Goal: Information Seeking & Learning: Learn about a topic

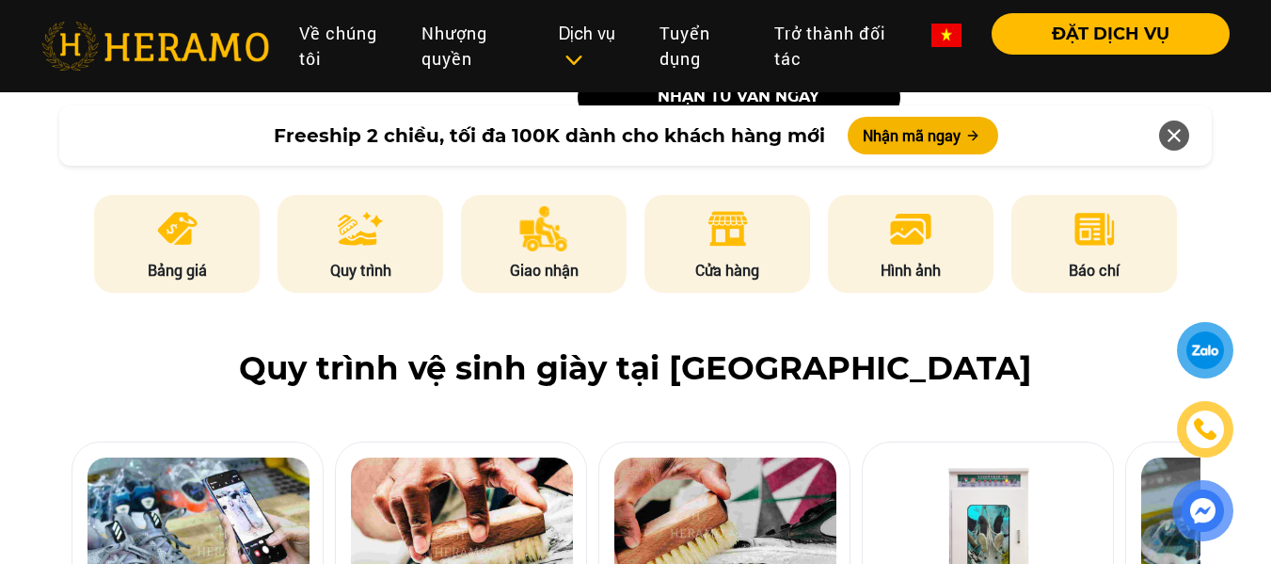
scroll to position [937, 0]
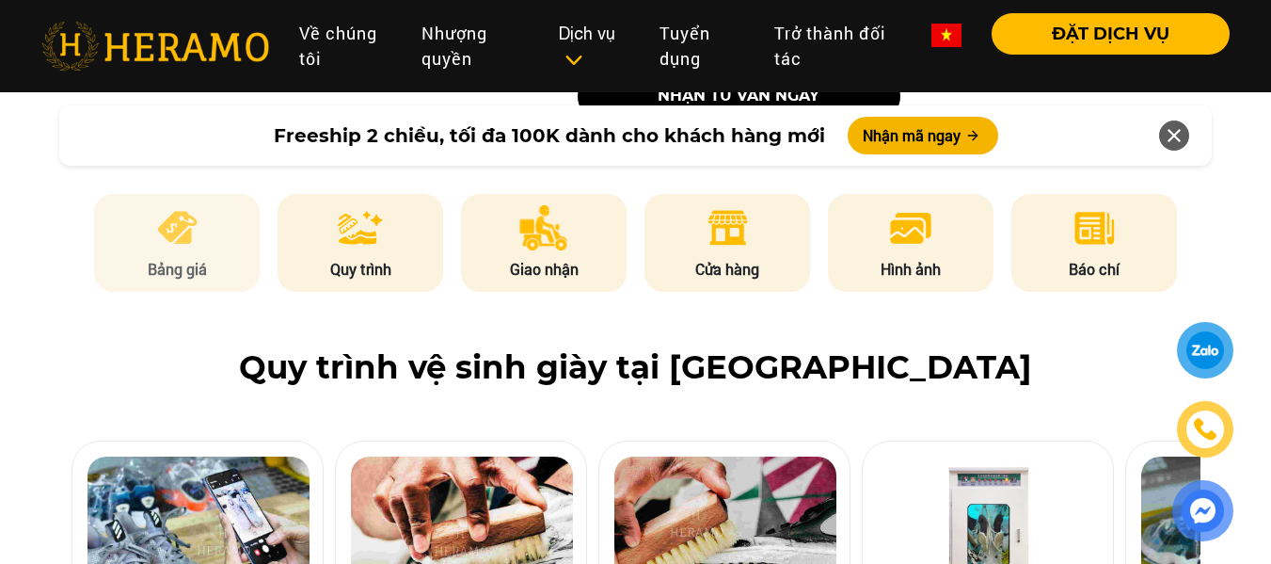
click at [182, 264] on p "Bảng giá" at bounding box center [177, 269] width 166 height 23
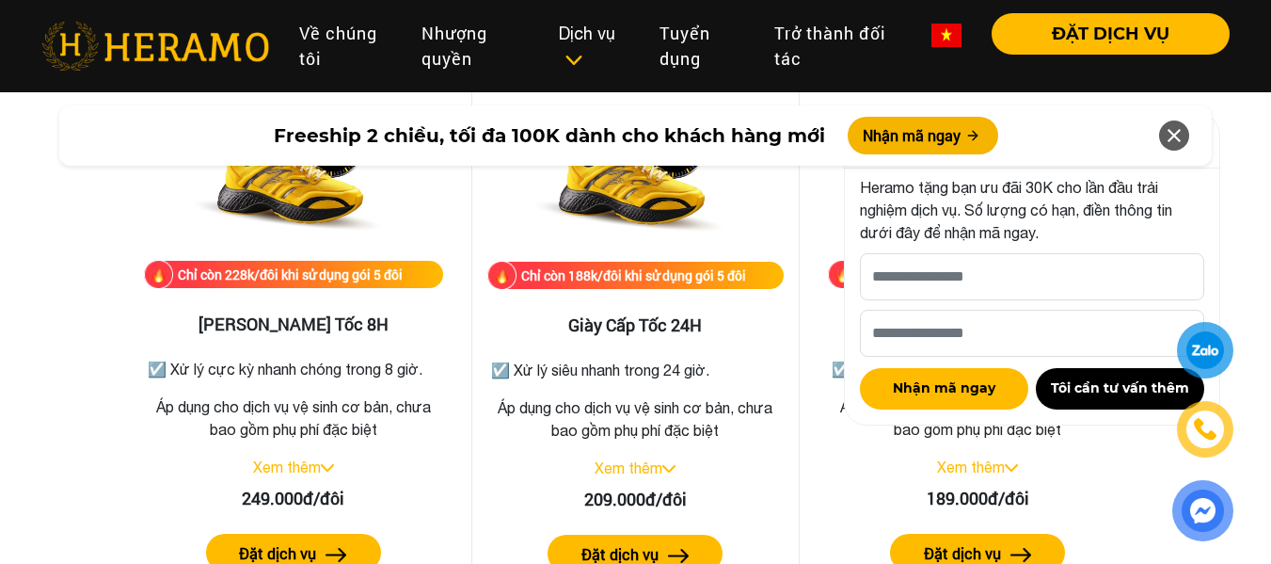
scroll to position [3438, 0]
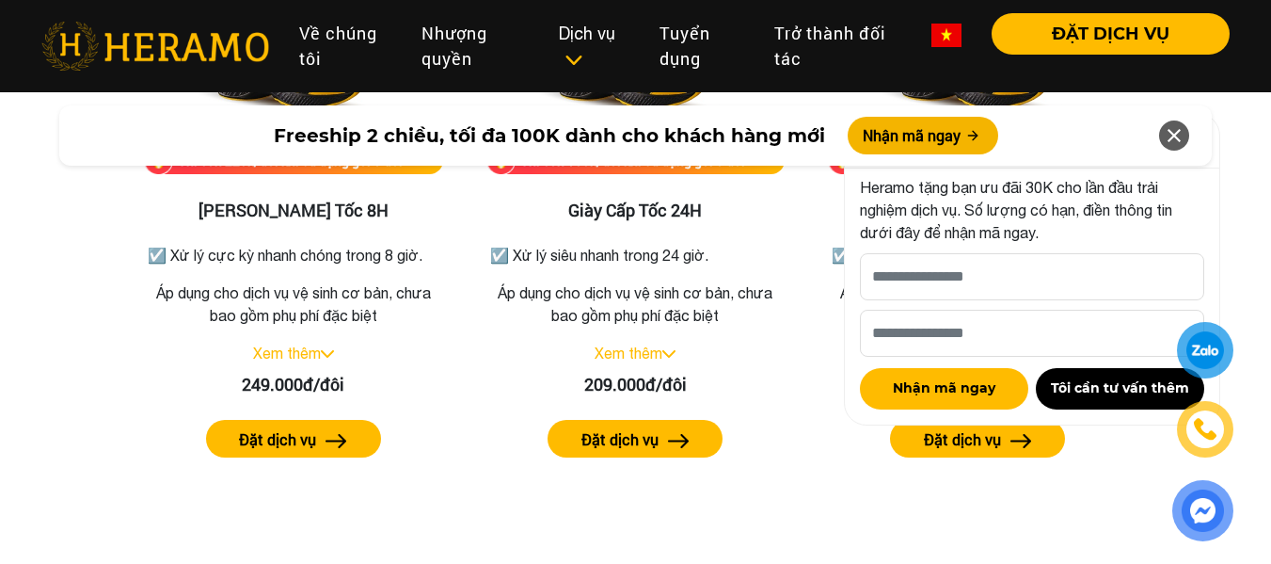
click at [1186, 131] on div at bounding box center [1174, 135] width 30 height 30
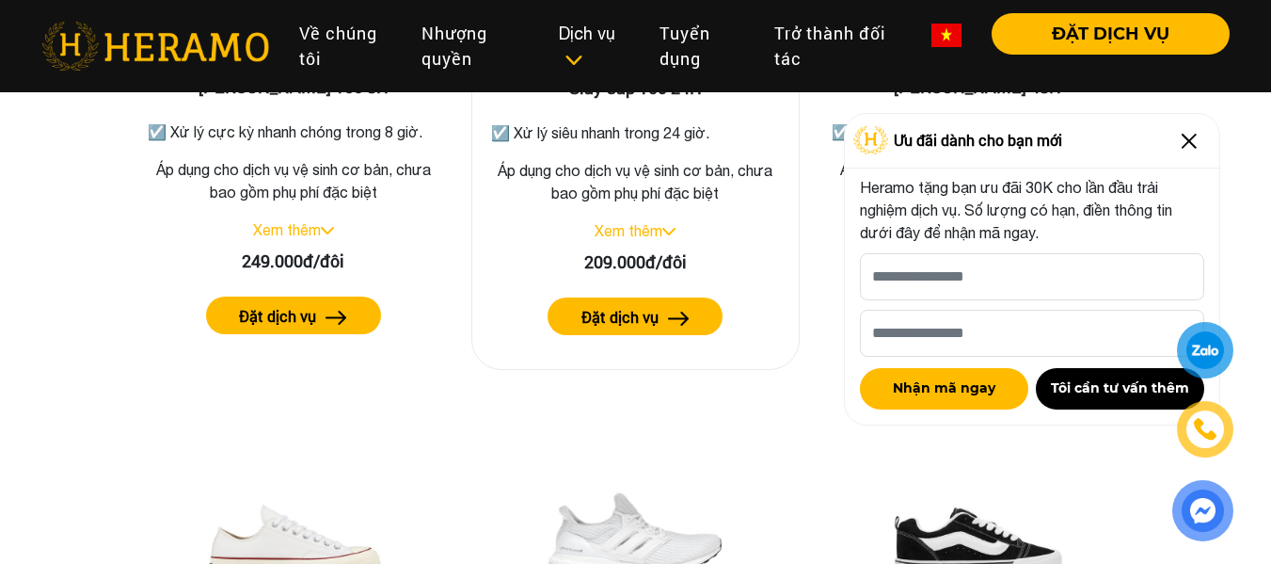
scroll to position [3562, 0]
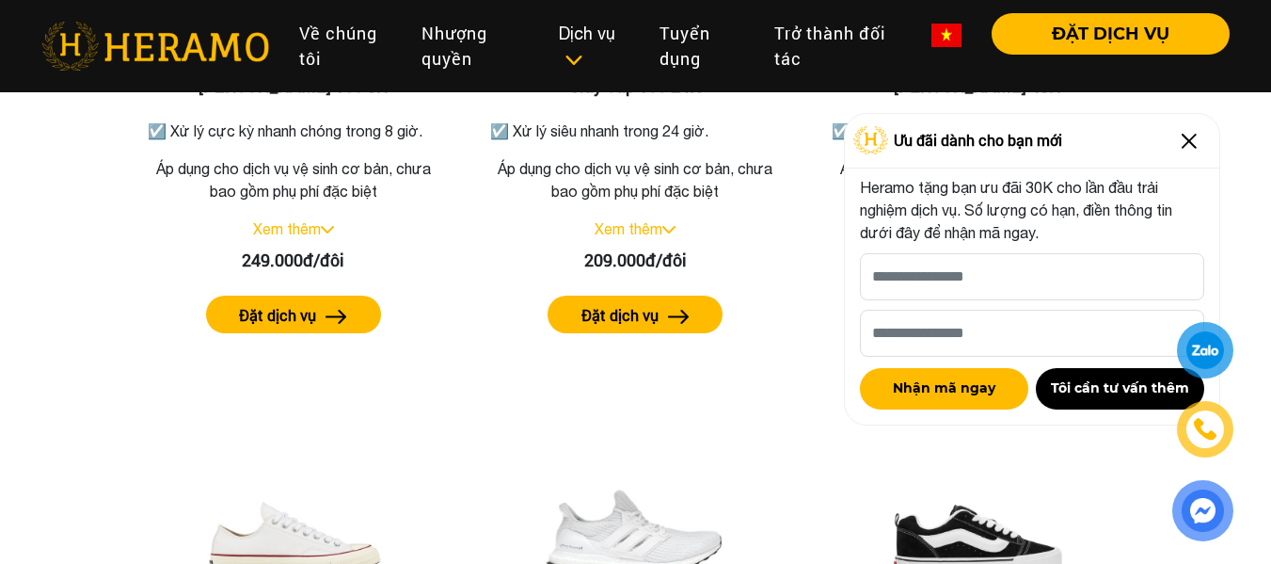
click at [1199, 146] on img at bounding box center [1189, 141] width 30 height 30
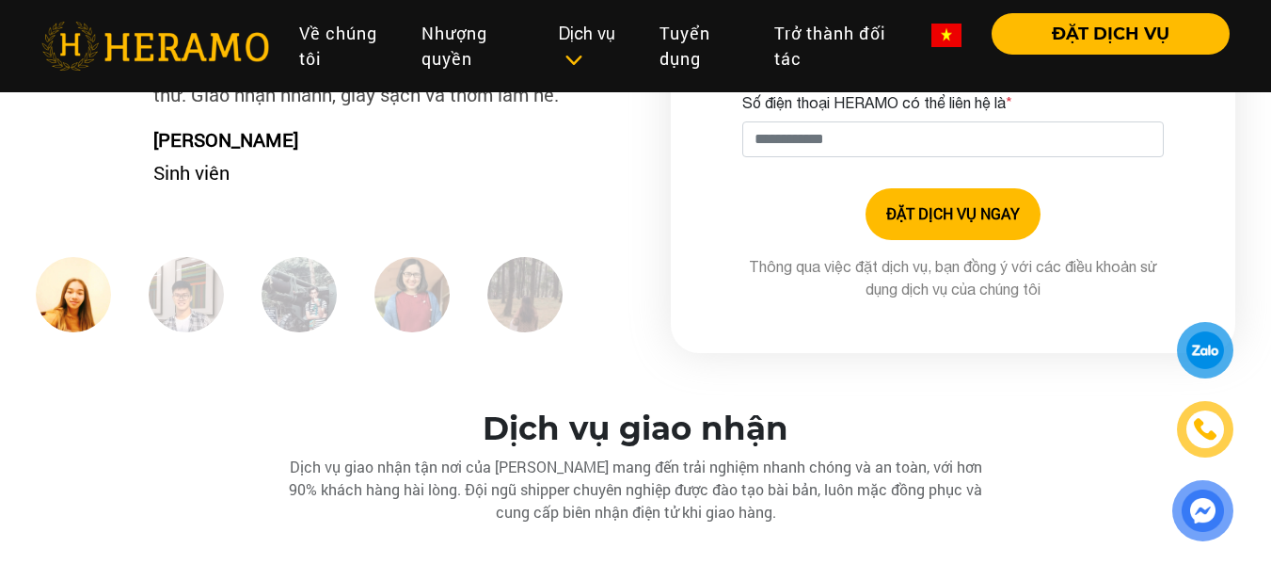
scroll to position [4816, 0]
click at [692, 33] on link "Tuyển dụng" at bounding box center [701, 46] width 115 height 66
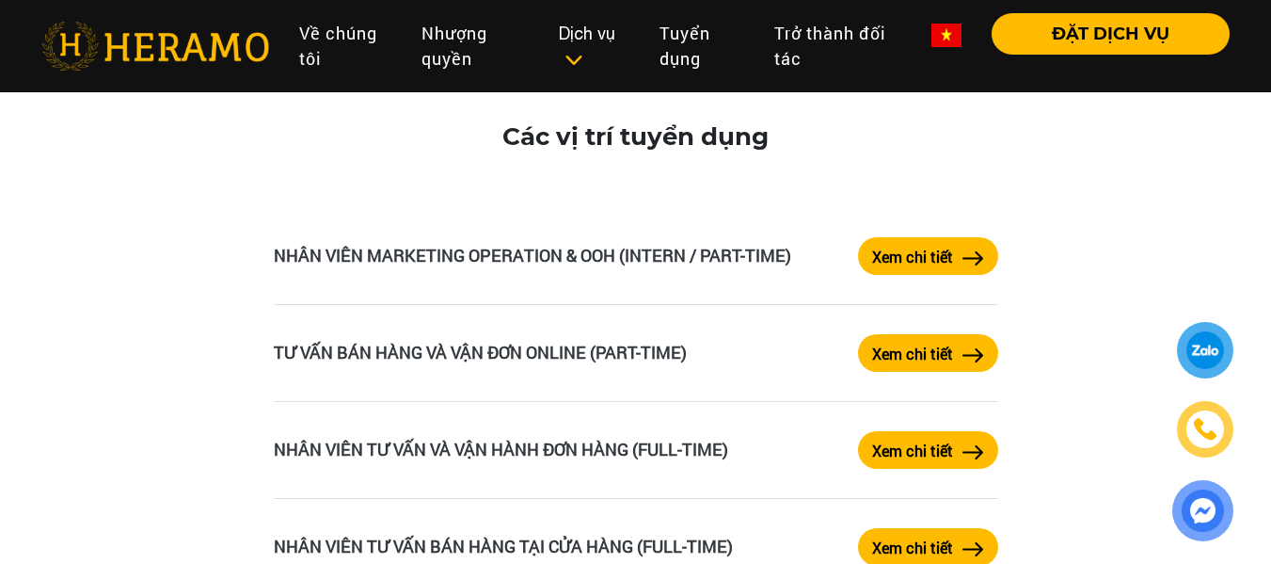
scroll to position [3125, 0]
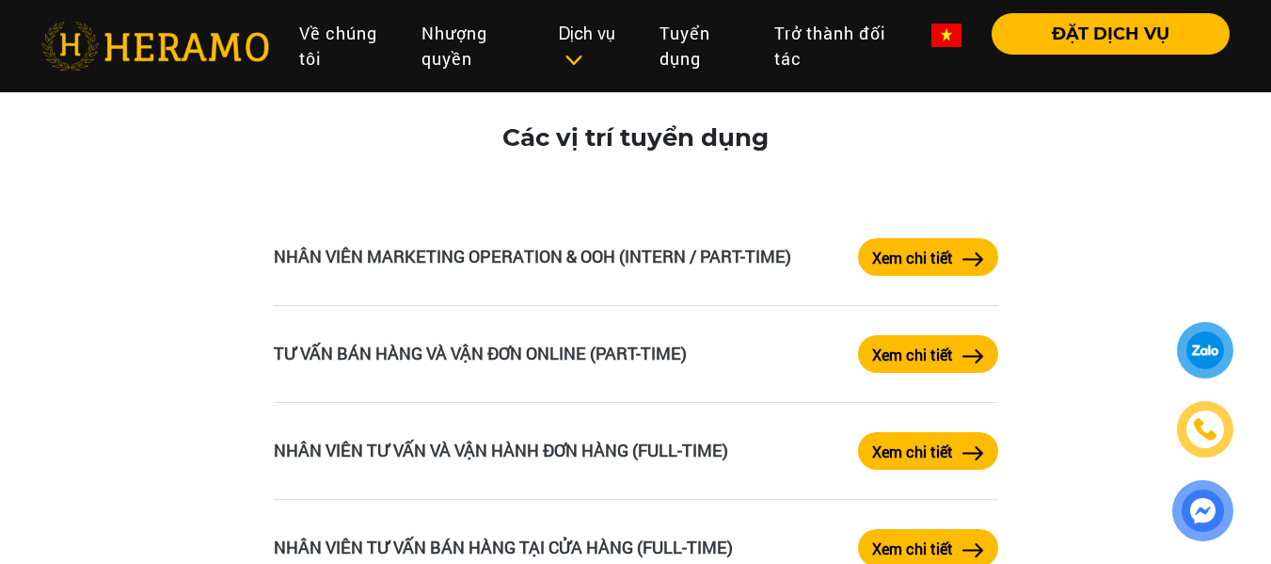
click at [914, 254] on label "Xem chi tiết" at bounding box center [912, 257] width 81 height 23
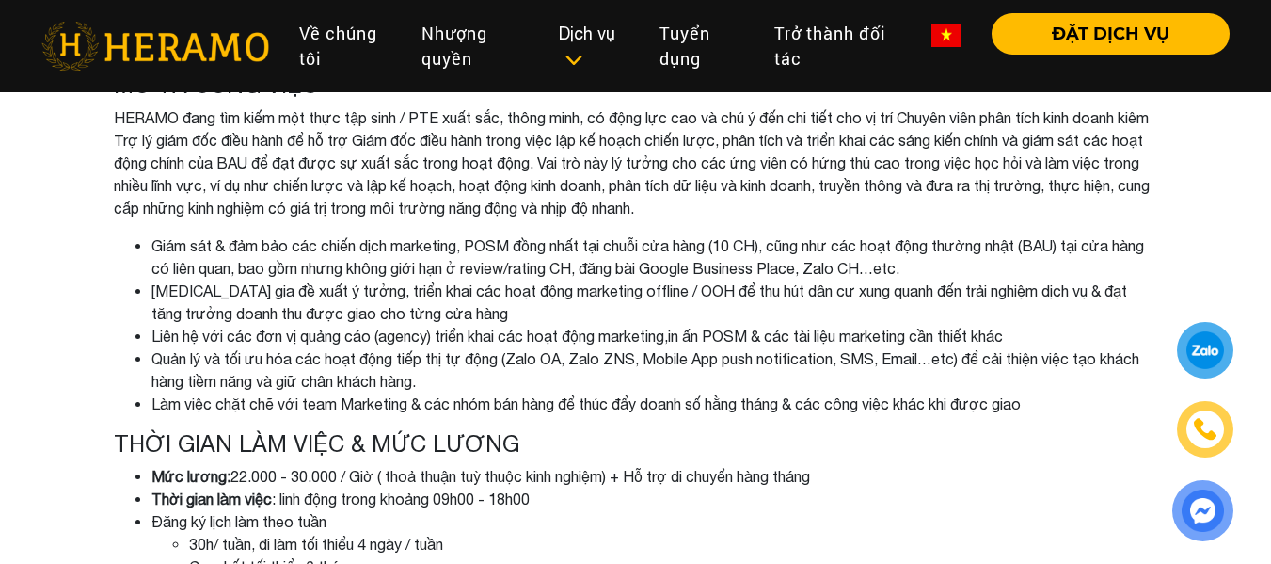
scroll to position [365, 0]
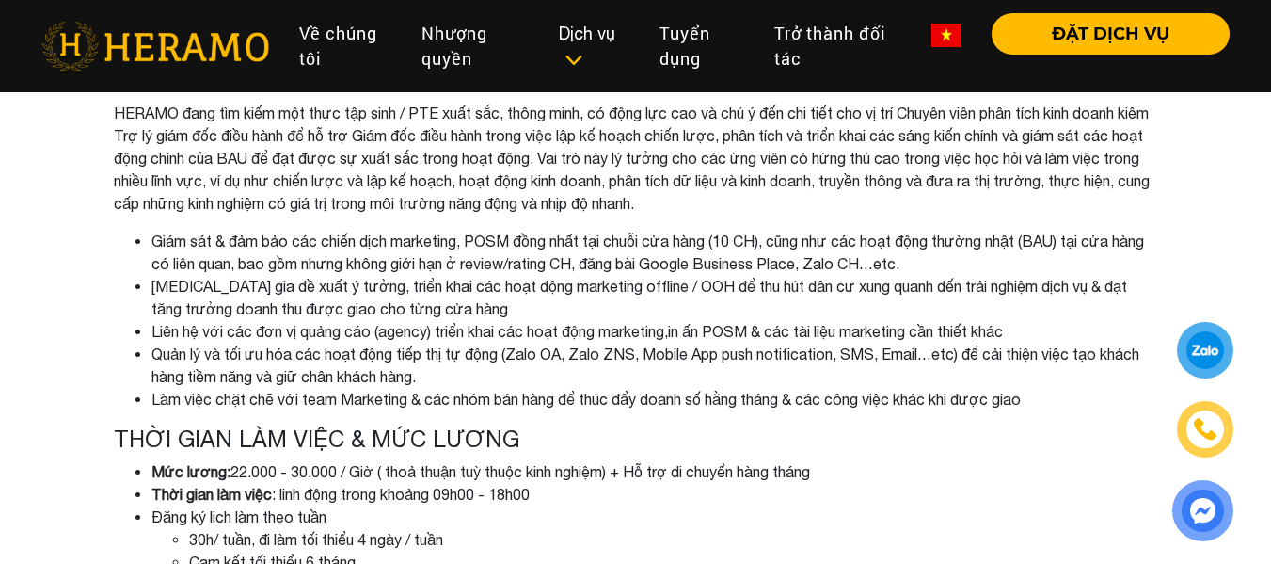
click at [914, 254] on li "Giám sát & đảm bảo các chiến dịch marketing, POSM đồng nhất tại chuỗi cửa hàng …" at bounding box center [654, 252] width 1007 height 45
